Goal: Task Accomplishment & Management: Complete application form

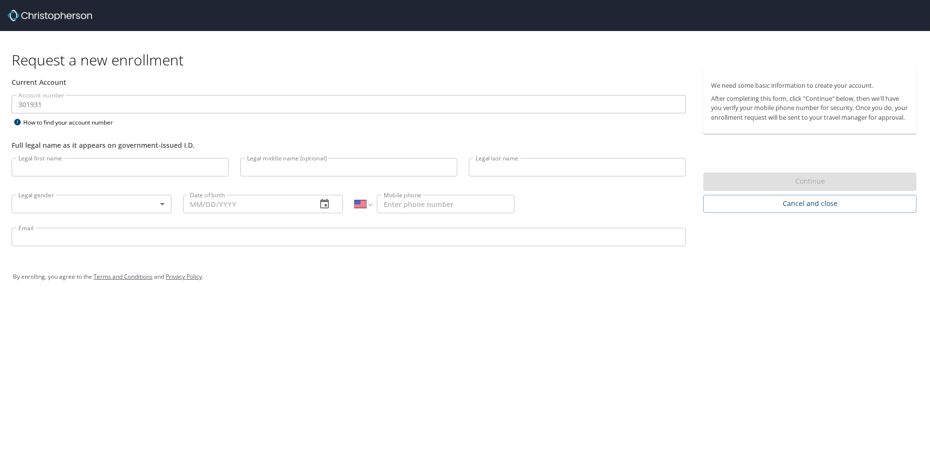
select select "US"
click at [144, 164] on input "Legal first name" at bounding box center [120, 167] width 217 height 18
type input "[PERSON_NAME]"
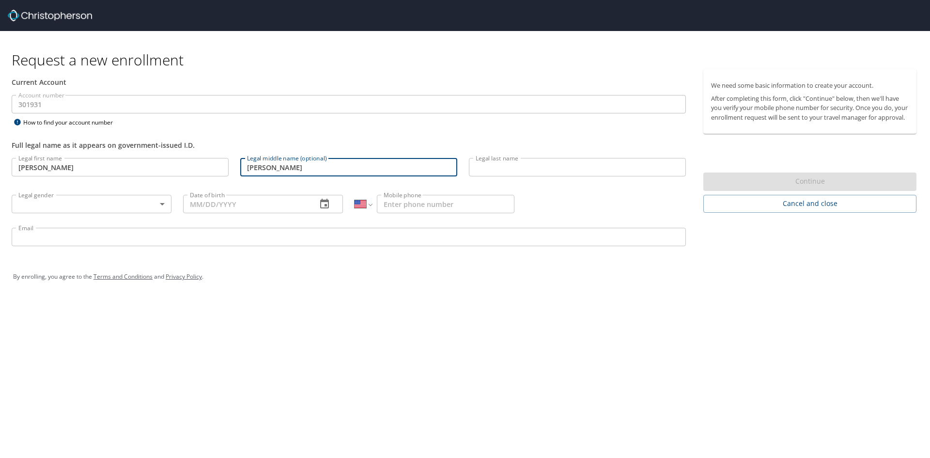
type input "[PERSON_NAME]"
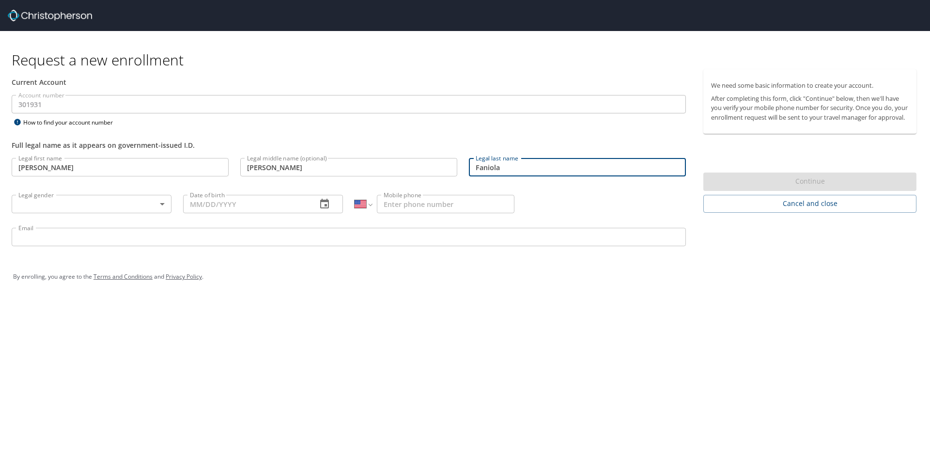
type input "Faniola"
click at [97, 205] on body "Request a new enrollment Current Account Account number 301931 Account number H…" at bounding box center [465, 229] width 930 height 458
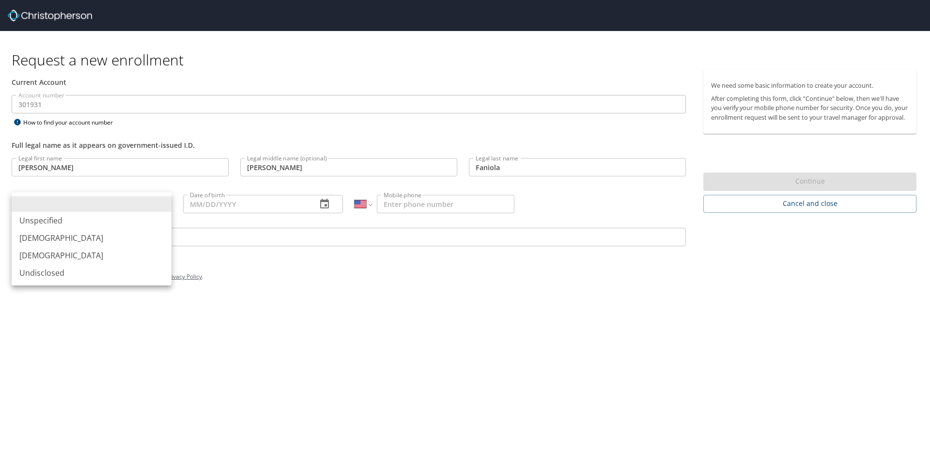
click at [55, 252] on li "[DEMOGRAPHIC_DATA]" at bounding box center [92, 254] width 160 height 17
type input "[DEMOGRAPHIC_DATA]"
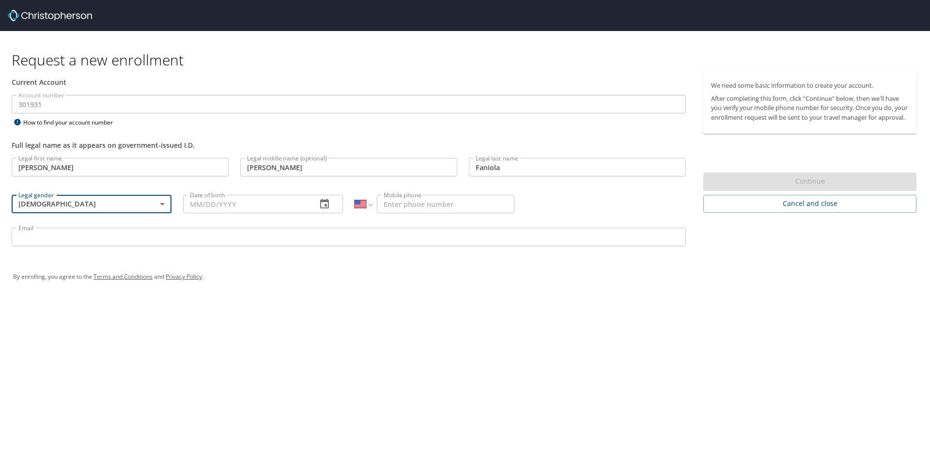
click at [237, 206] on input "Date of birth" at bounding box center [246, 204] width 126 height 18
type input "10/01/1980"
click at [396, 200] on input "Mobile phone" at bounding box center [446, 204] width 138 height 18
click at [463, 209] on input "Mobile phone" at bounding box center [446, 204] width 138 height 18
type input "[PHONE_NUMBER]"
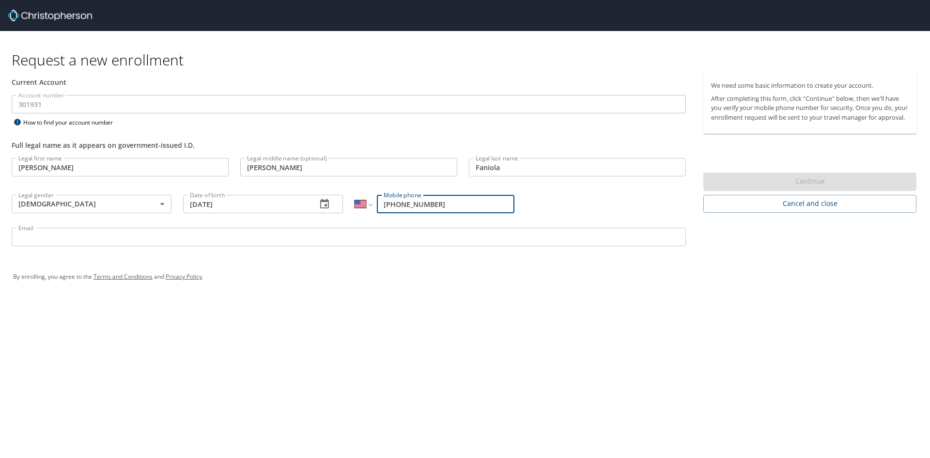
click at [148, 232] on input "Email" at bounding box center [349, 237] width 674 height 18
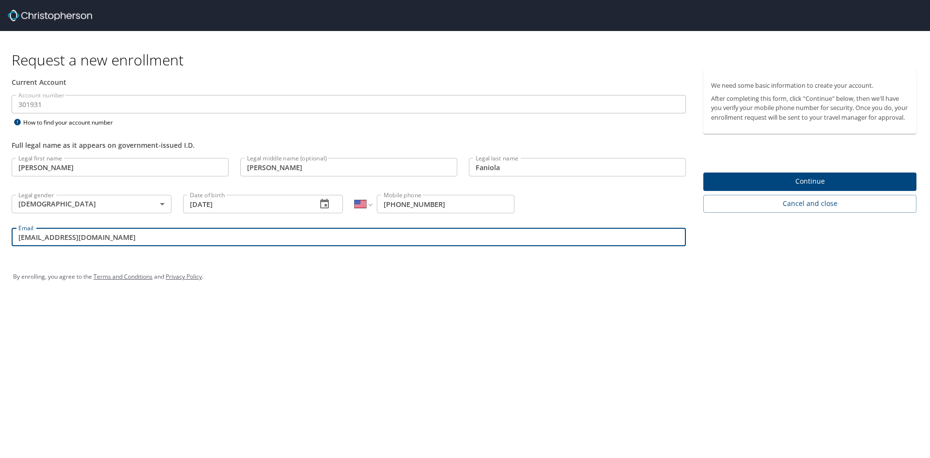
type input "mfaniola@crosscatholic.org"
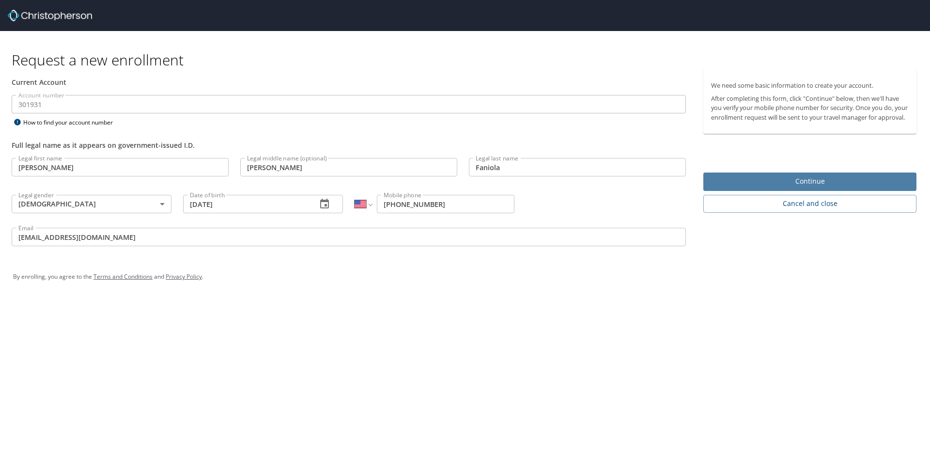
click at [749, 186] on span "Continue" at bounding box center [810, 181] width 198 height 12
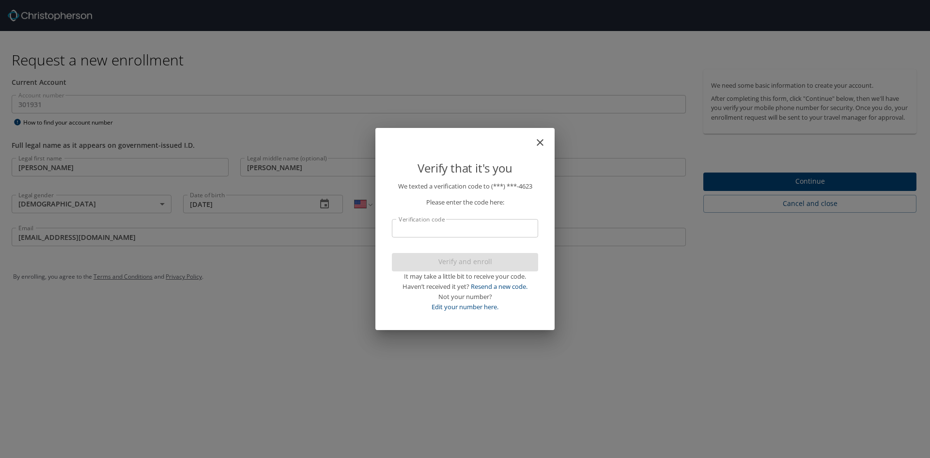
click at [491, 225] on input "Verification code" at bounding box center [465, 228] width 146 height 18
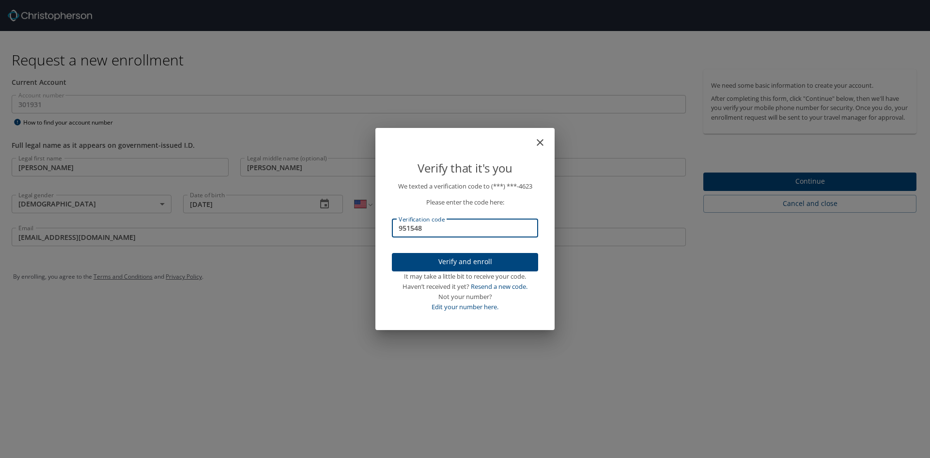
type input "951548"
click at [486, 257] on span "Verify and enroll" at bounding box center [465, 262] width 131 height 12
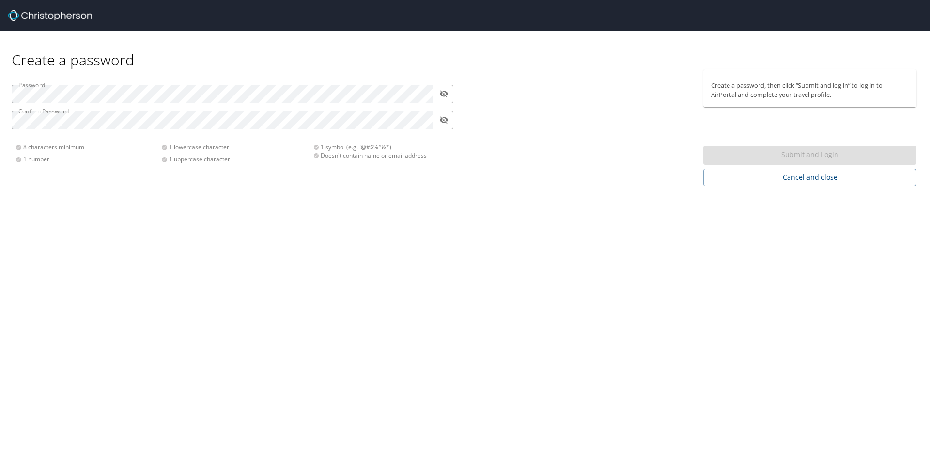
click at [443, 93] on icon "toggle password visibility" at bounding box center [444, 94] width 9 height 7
click at [75, 167] on div "Password ​ Confirm Password ​ 8 characters minimum 1 number 1 lowercase charact…" at bounding box center [232, 120] width 453 height 102
click at [65, 110] on div "Password ​ Confirm Password ​ 8 characters minimum 1 number 1 lowercase charact…" at bounding box center [232, 120] width 453 height 102
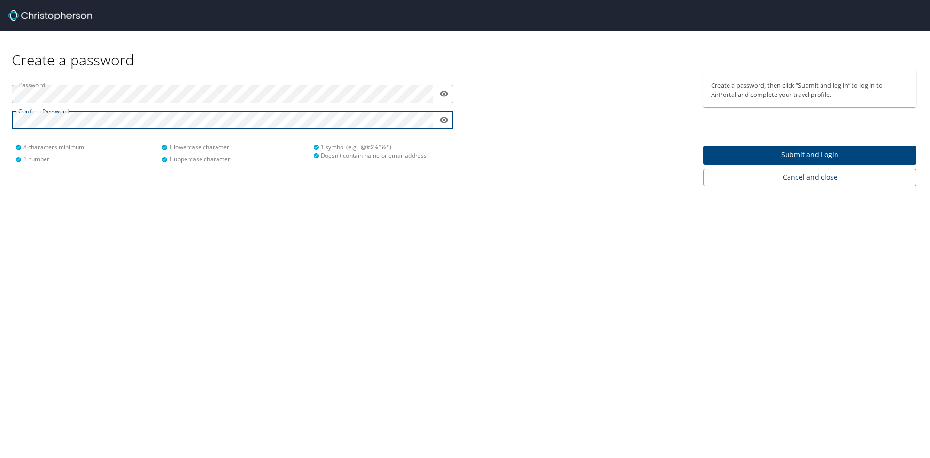
click at [755, 152] on span "Submit and Login" at bounding box center [810, 155] width 198 height 12
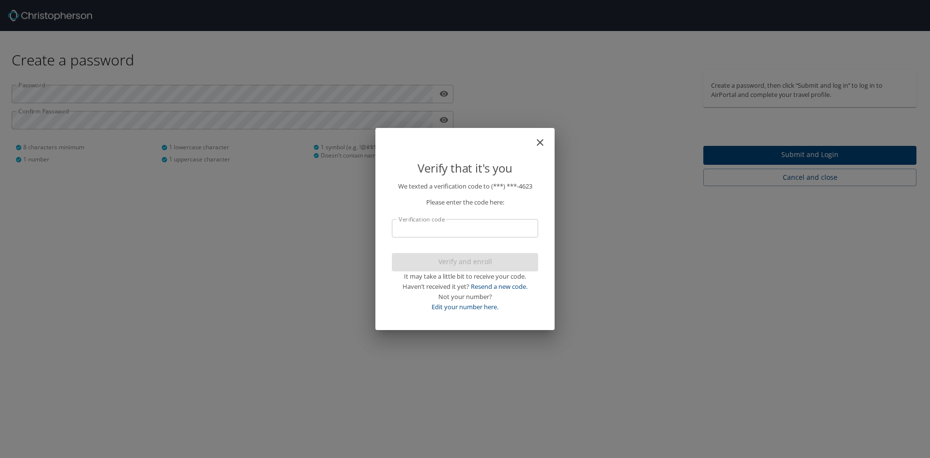
click at [511, 233] on input "Verification code" at bounding box center [465, 228] width 146 height 18
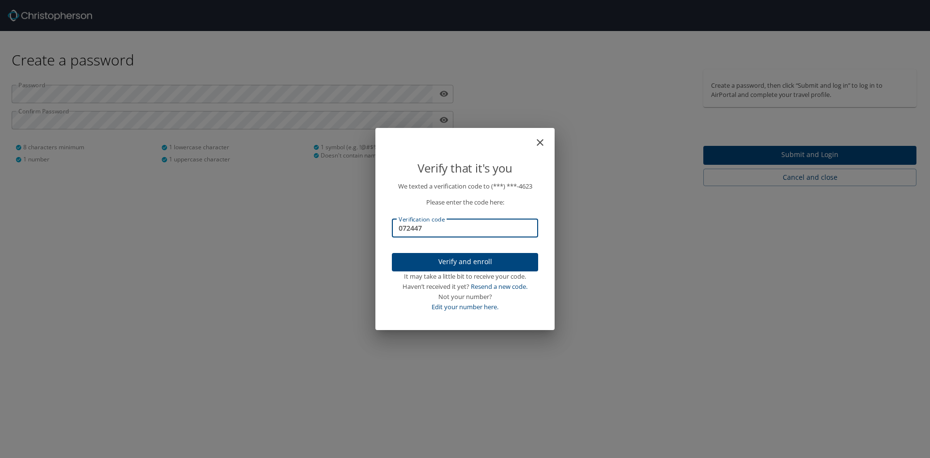
click at [444, 230] on input "072447" at bounding box center [465, 228] width 146 height 18
type input "072474"
click at [492, 251] on p "We texted a verification code to (***) ***- 4623 Please enter the code here: Ve…" at bounding box center [465, 246] width 146 height 130
click at [489, 263] on span "Verify and enroll" at bounding box center [465, 262] width 131 height 12
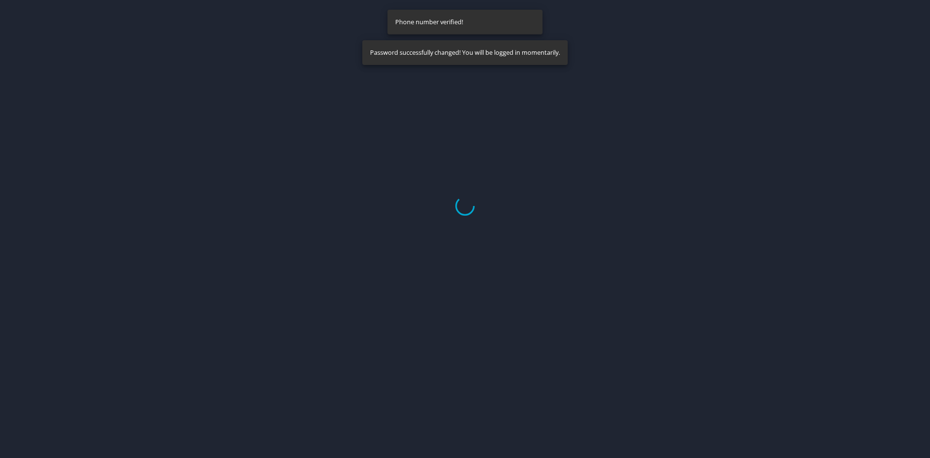
select select "US"
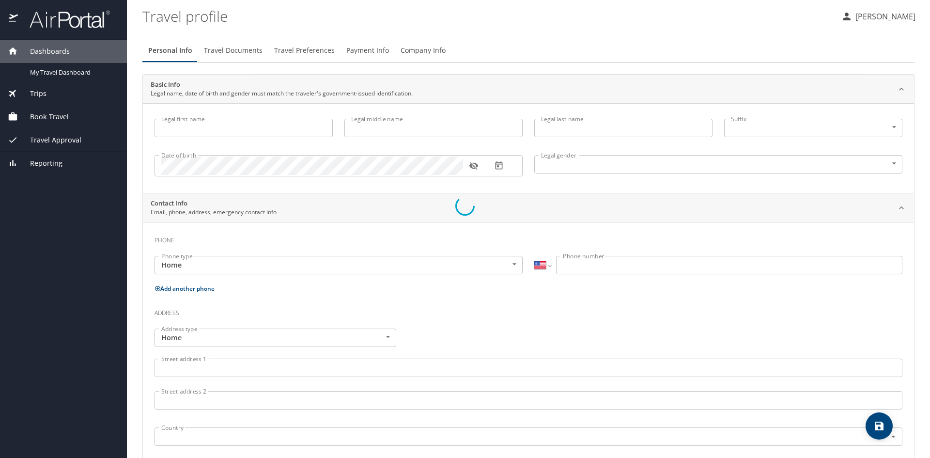
type input "[PERSON_NAME]"
type input "Faniola"
type input "[DEMOGRAPHIC_DATA]"
select select "US"
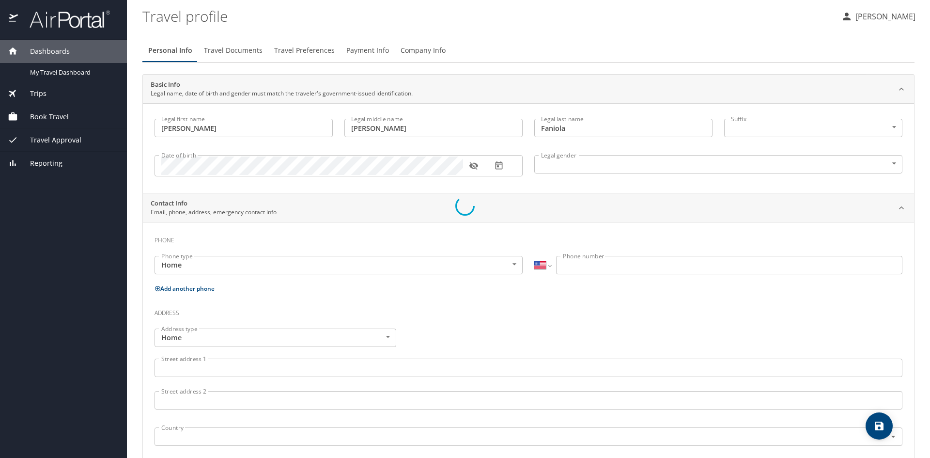
select select "US"
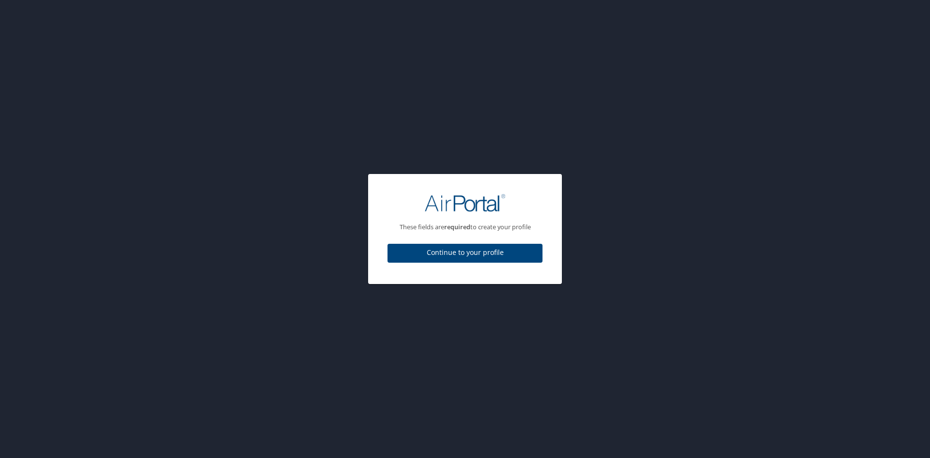
click at [447, 249] on span "Continue to your profile" at bounding box center [464, 252] width 139 height 12
select select "US"
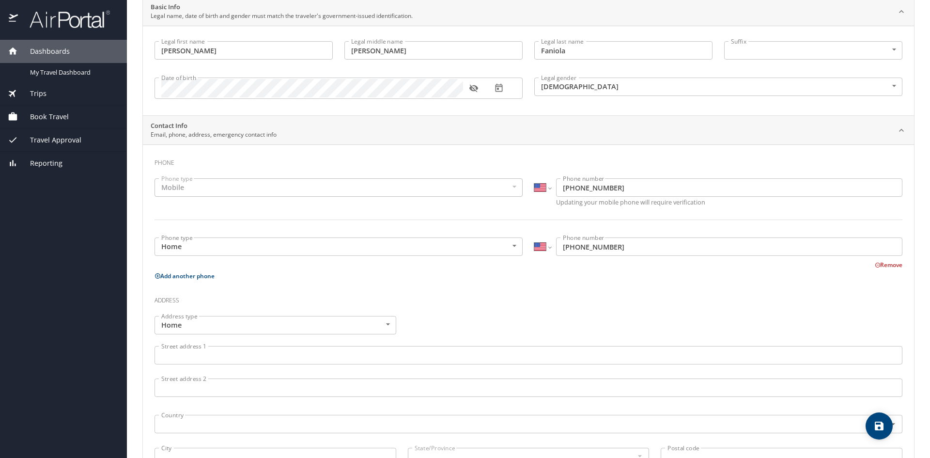
scroll to position [97, 0]
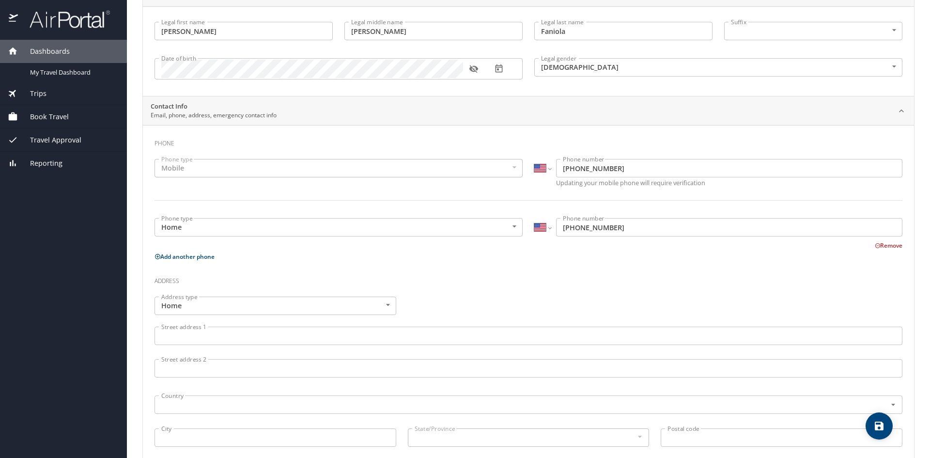
click at [515, 228] on body "Dashboards My Travel Dashboard Trips Current / Future Trips Past Trips Trips Mi…" at bounding box center [465, 229] width 930 height 458
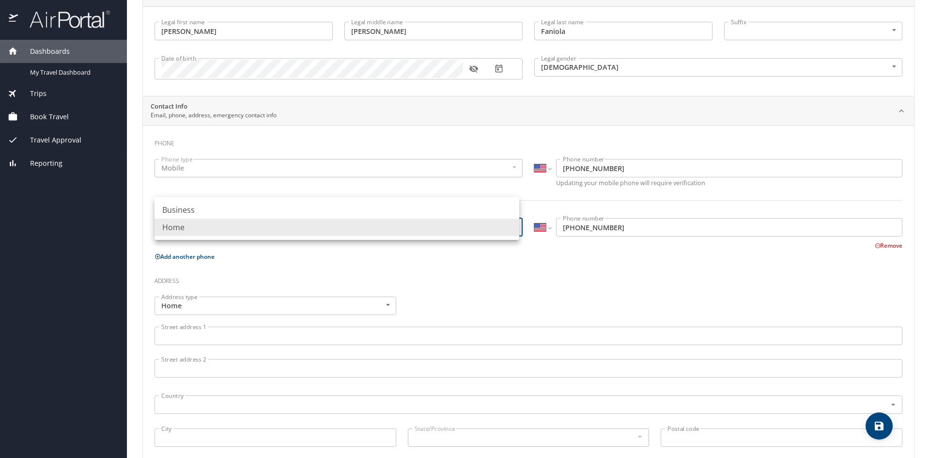
click at [389, 228] on li "Home" at bounding box center [336, 226] width 365 height 17
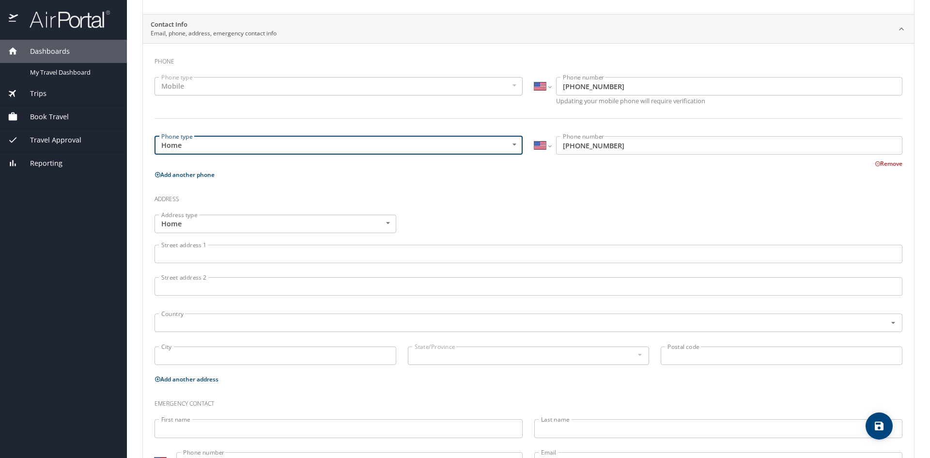
scroll to position [194, 0]
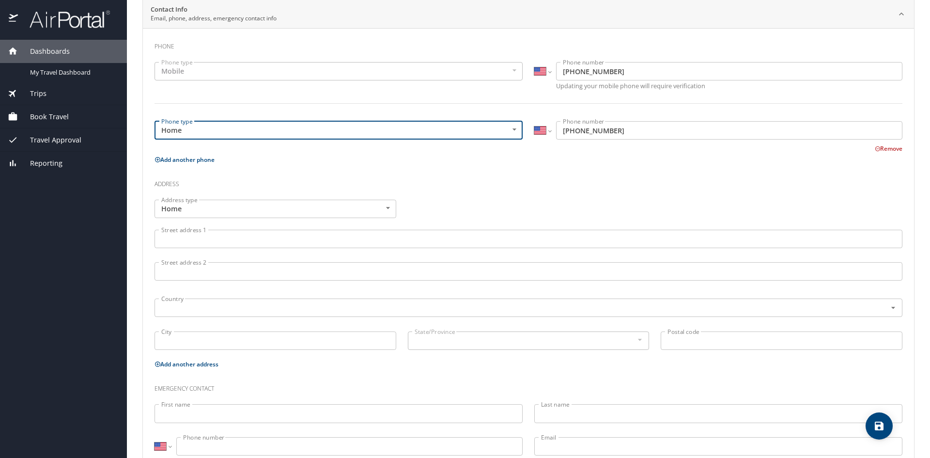
click at [323, 237] on input "Street address 1" at bounding box center [528, 239] width 748 height 18
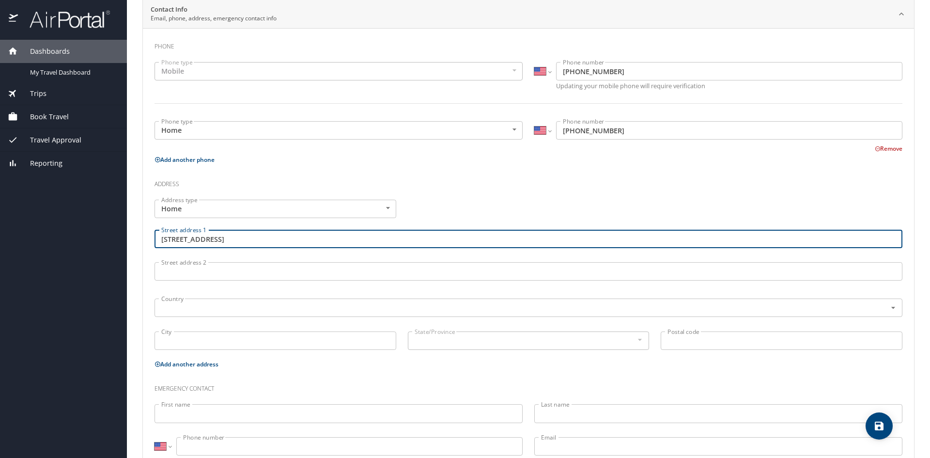
type input "[STREET_ADDRESS]"
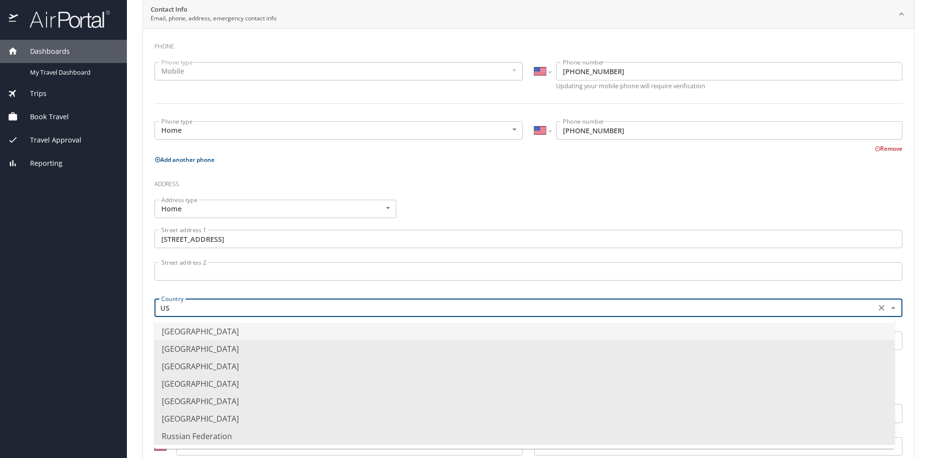
type input "U"
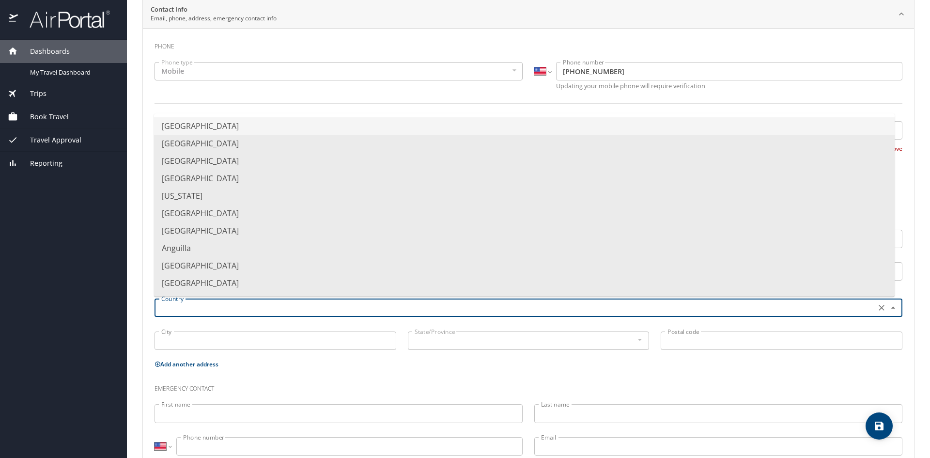
type input "A"
click at [238, 130] on li "[GEOGRAPHIC_DATA]" at bounding box center [524, 125] width 740 height 17
type input "[GEOGRAPHIC_DATA]"
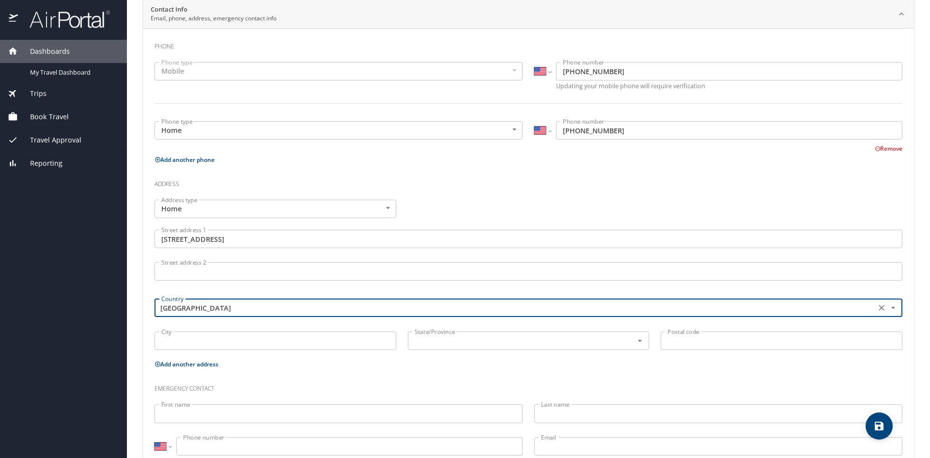
click at [218, 347] on input "City" at bounding box center [275, 340] width 242 height 18
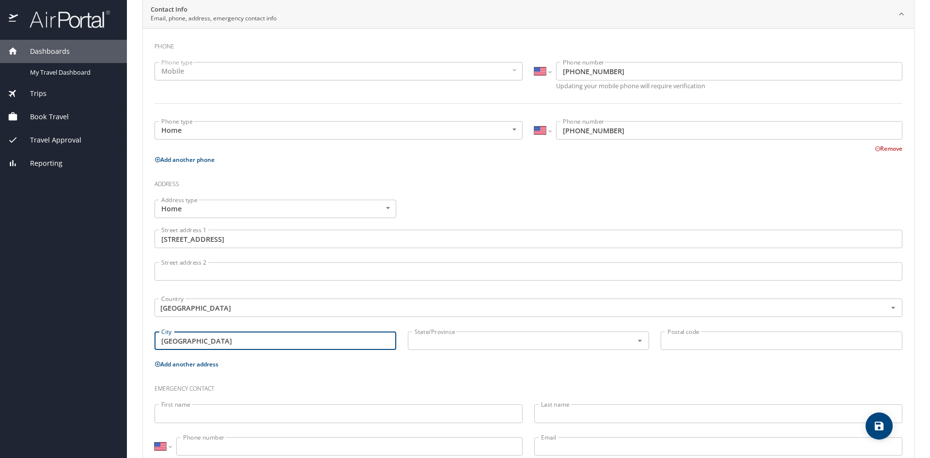
type input "[GEOGRAPHIC_DATA]"
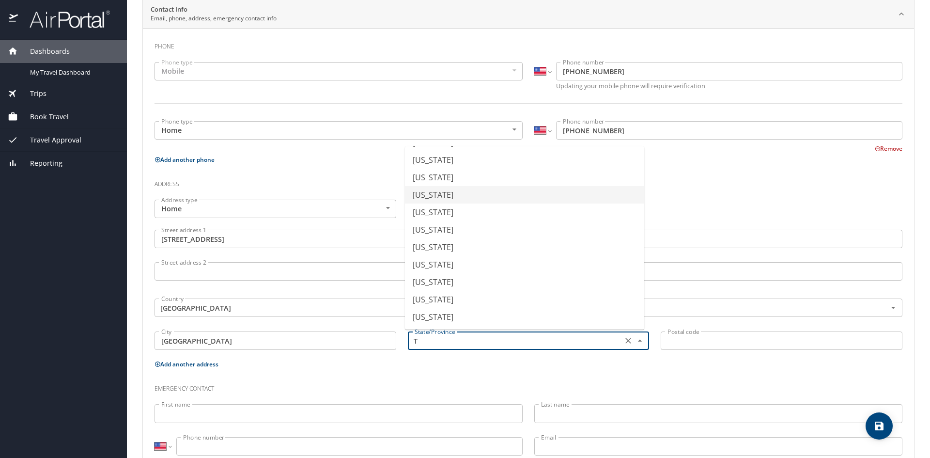
scroll to position [104, 0]
click at [459, 245] on li "[US_STATE]" at bounding box center [524, 246] width 239 height 17
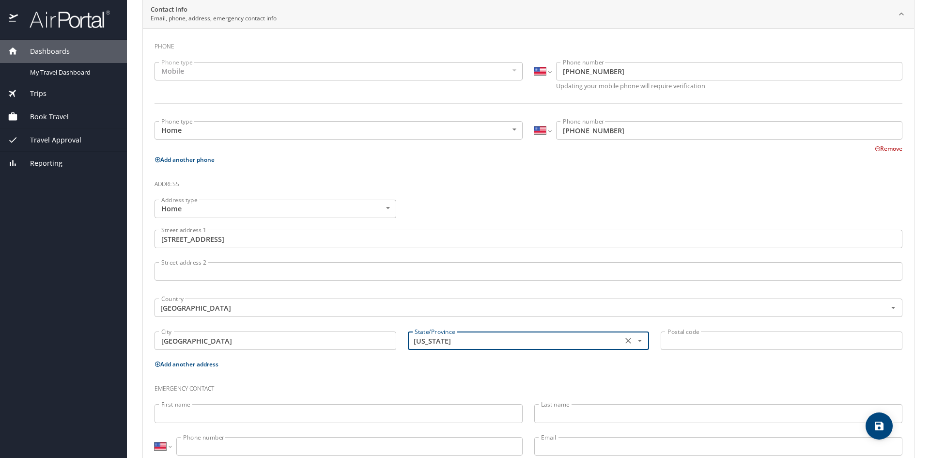
type input "[US_STATE]"
click at [683, 340] on input "Postal code" at bounding box center [782, 340] width 242 height 18
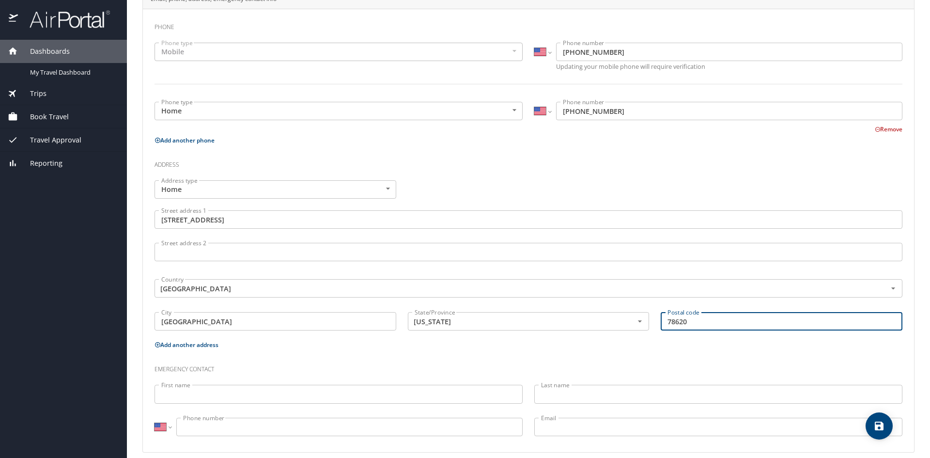
scroll to position [223, 0]
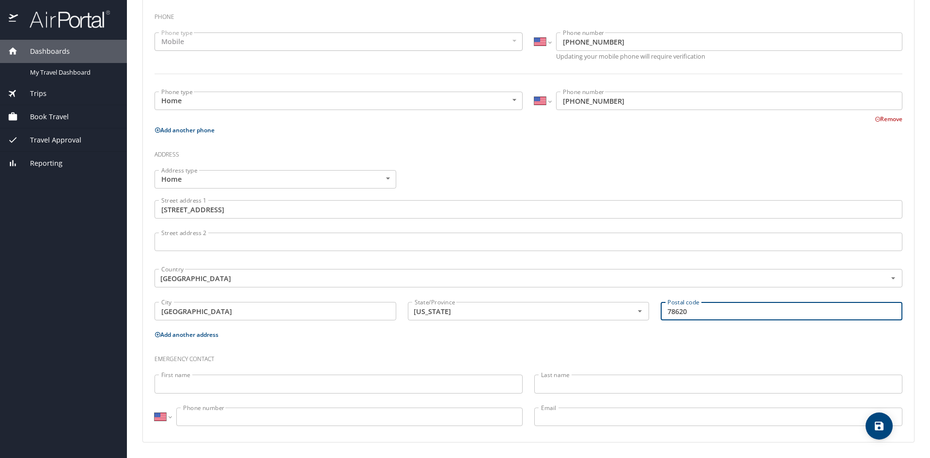
type input "78620"
click at [351, 383] on input "First name" at bounding box center [338, 383] width 368 height 18
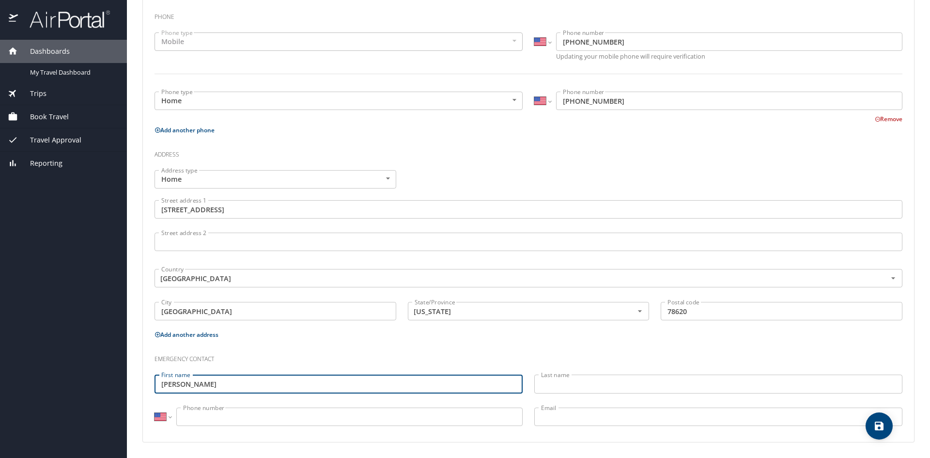
type input "[PERSON_NAME]"
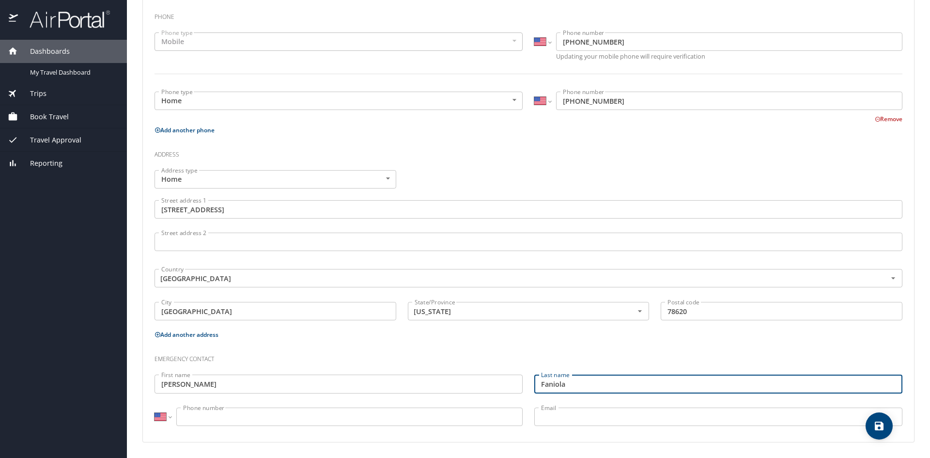
type input "Faniola"
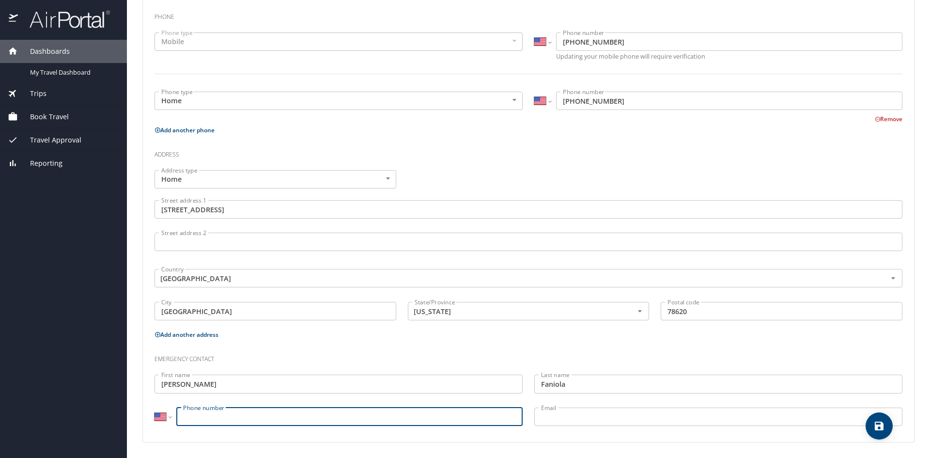
click at [339, 416] on input "Phone number" at bounding box center [349, 416] width 346 height 18
type input "[PHONE_NUMBER]"
click at [561, 420] on input "Email" at bounding box center [718, 416] width 368 height 18
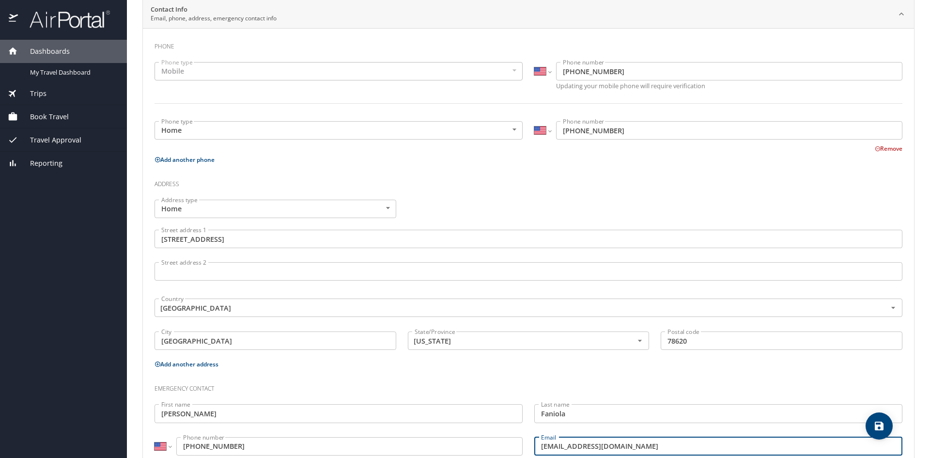
scroll to position [0, 0]
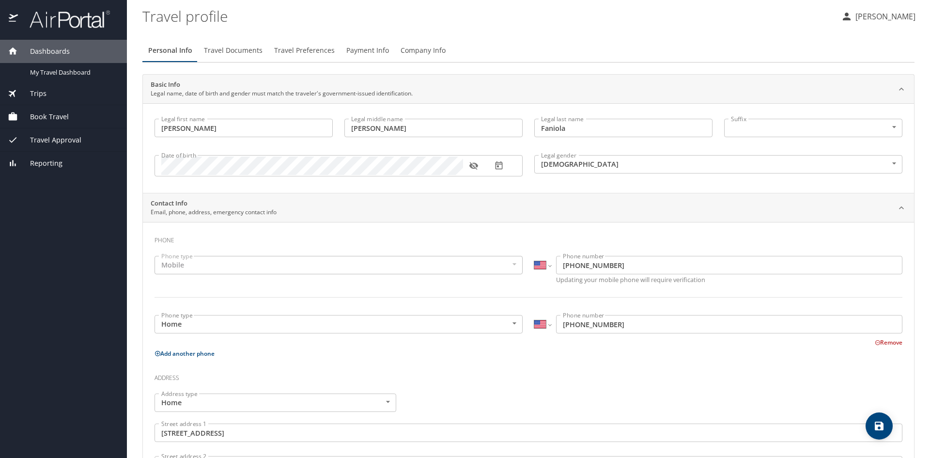
type input "[EMAIL_ADDRESS][DOMAIN_NAME]"
click at [237, 47] on span "Travel Documents" at bounding box center [233, 51] width 59 height 12
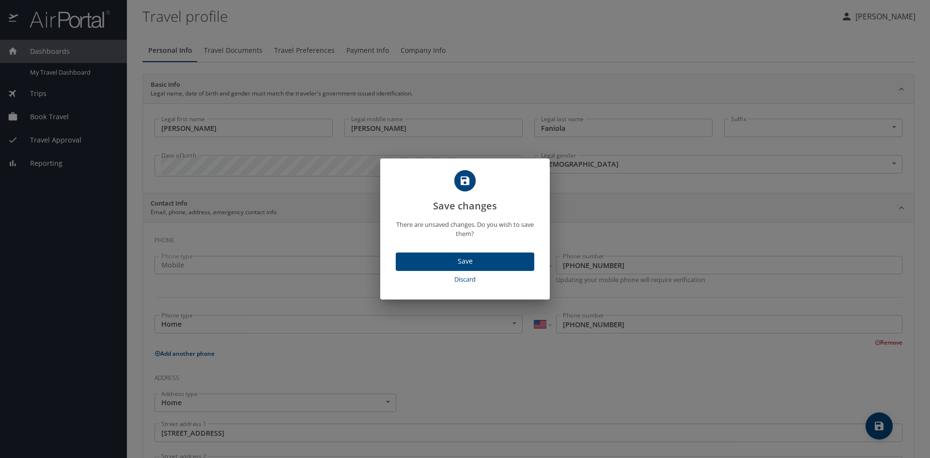
click at [437, 257] on span "Save" at bounding box center [464, 261] width 123 height 12
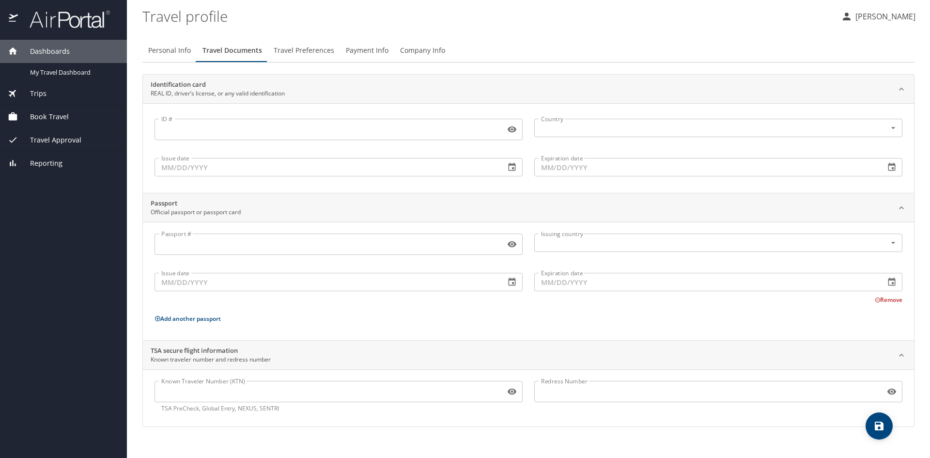
click at [285, 128] on input "ID #" at bounding box center [327, 129] width 347 height 18
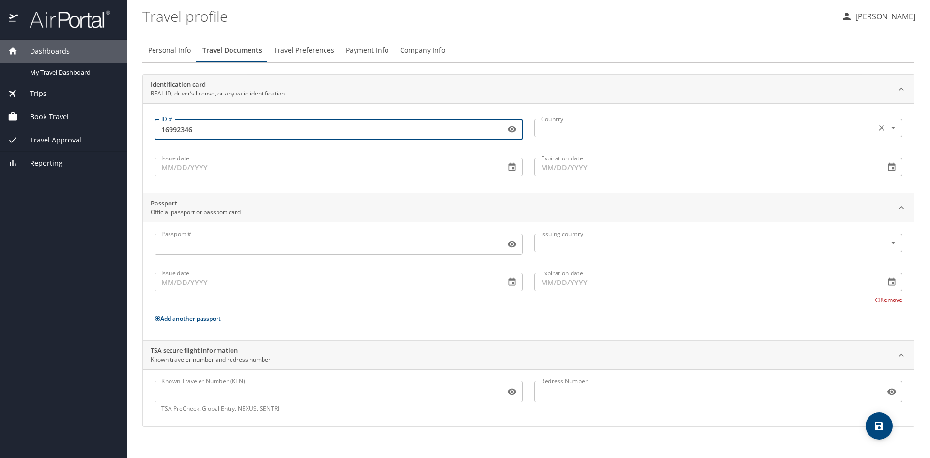
type input "16992346"
click at [554, 131] on input "text" at bounding box center [704, 128] width 334 height 13
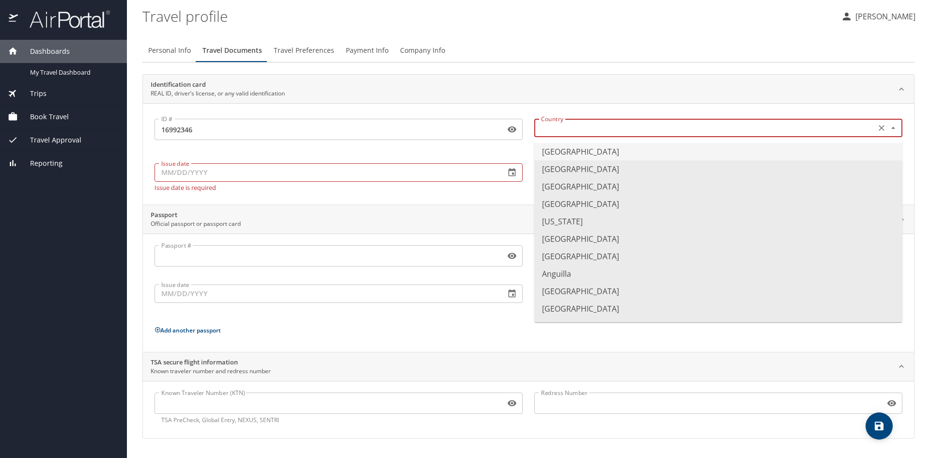
click at [569, 151] on li "[GEOGRAPHIC_DATA]" at bounding box center [718, 151] width 368 height 17
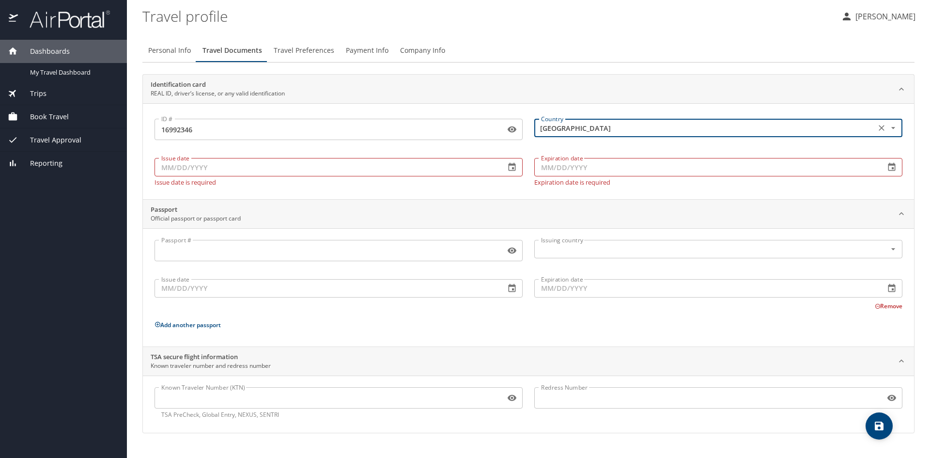
type input "[GEOGRAPHIC_DATA]"
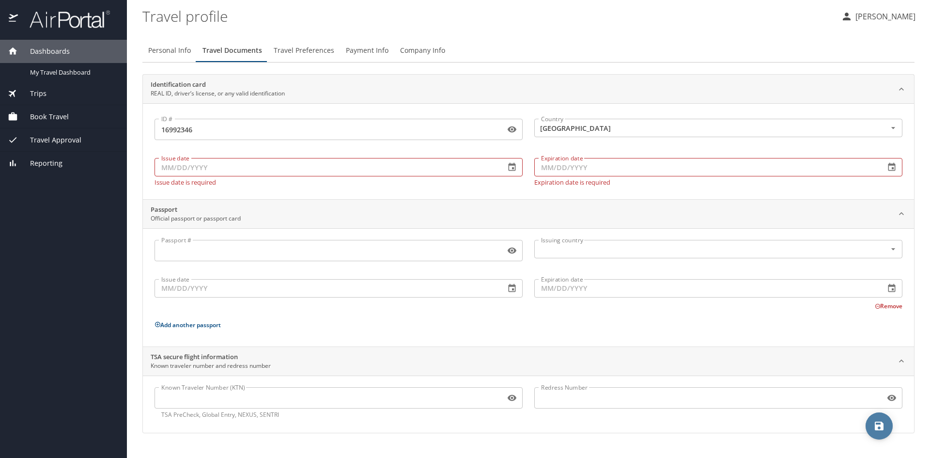
click at [876, 427] on icon "save" at bounding box center [879, 425] width 9 height 9
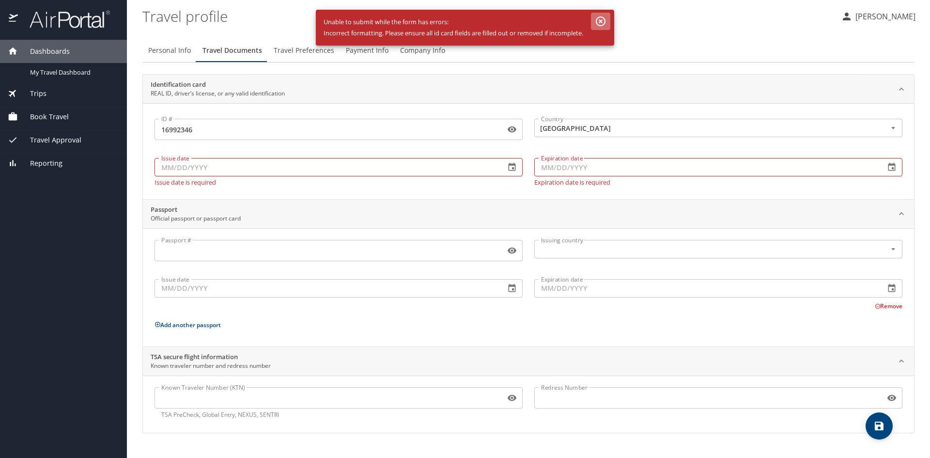
click at [601, 20] on icon "button" at bounding box center [601, 21] width 10 height 10
